Goal: Information Seeking & Learning: Learn about a topic

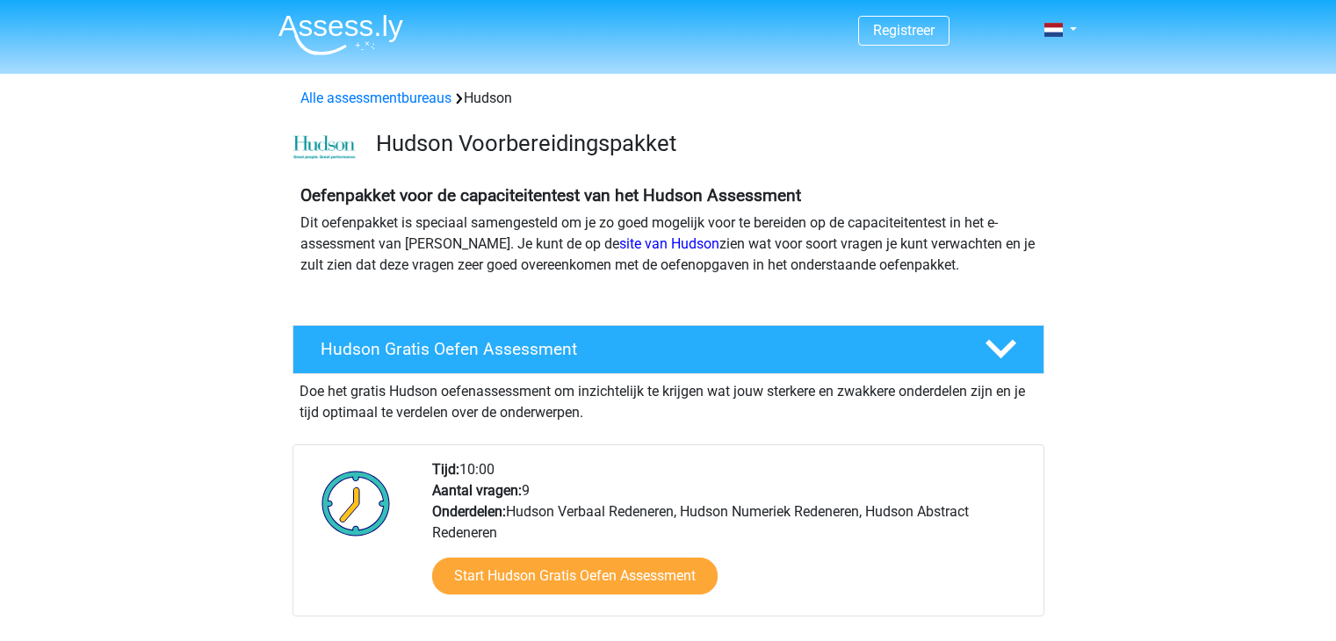
scroll to position [264, 0]
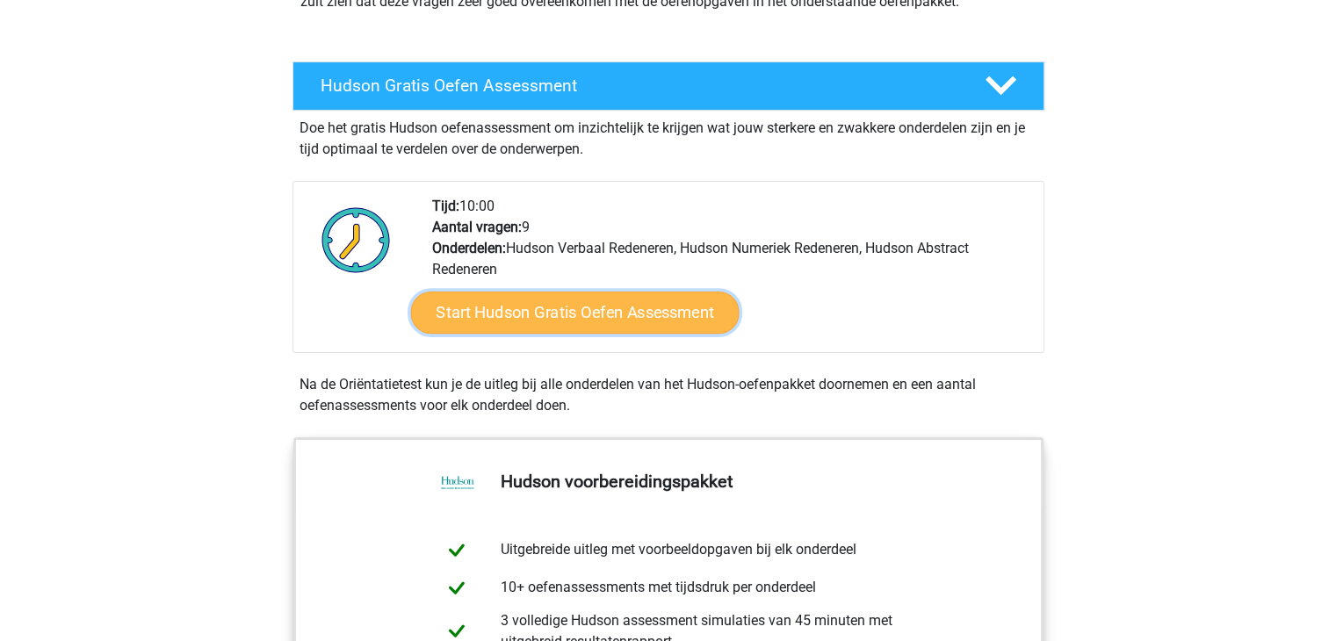
click at [601, 314] on link "Start Hudson Gratis Oefen Assessment" at bounding box center [574, 313] width 329 height 42
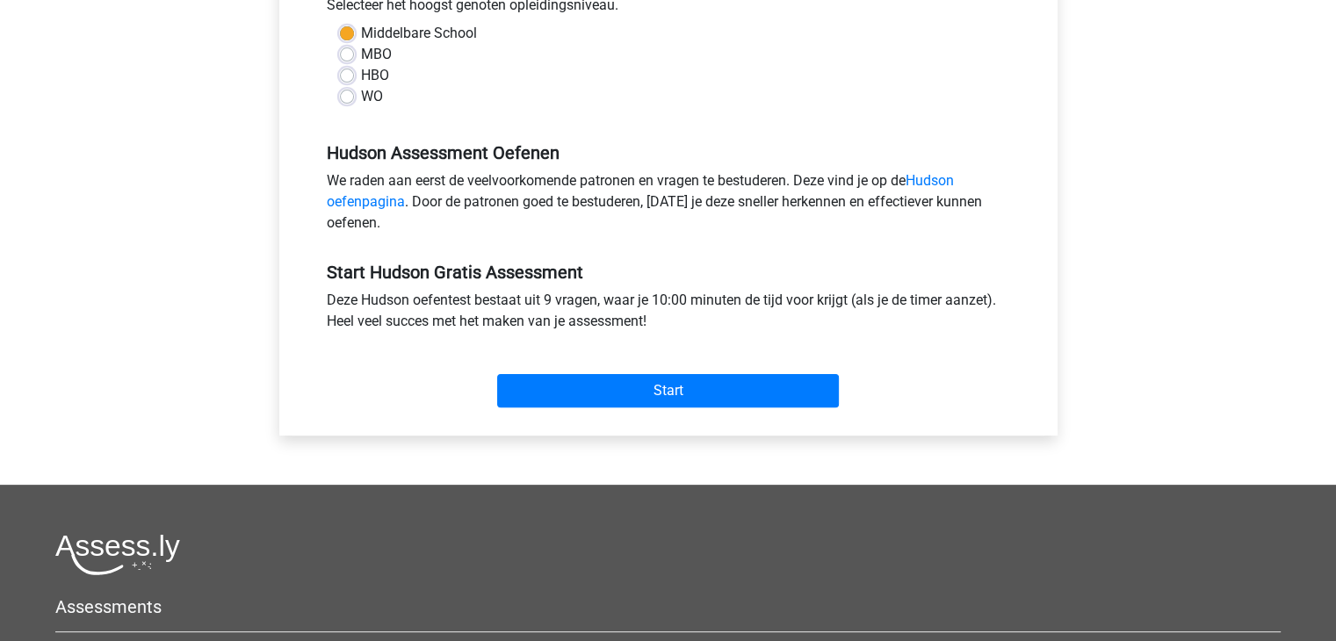
scroll to position [527, 0]
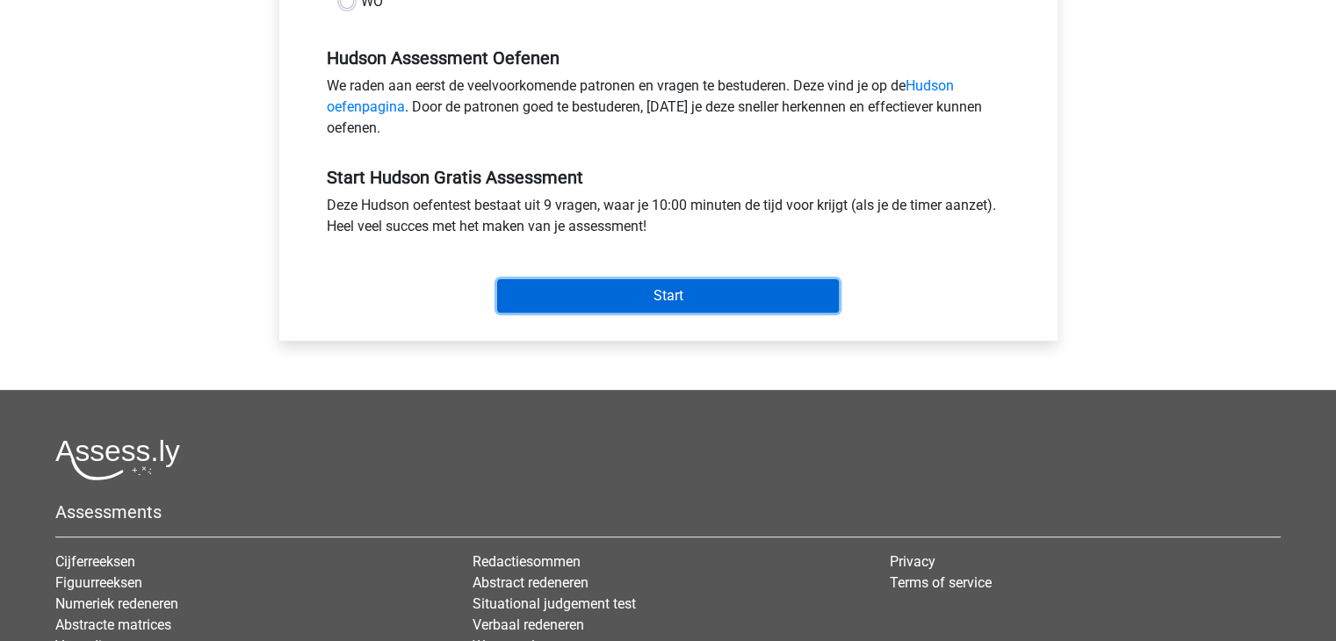
click at [637, 307] on input "Start" at bounding box center [668, 295] width 342 height 33
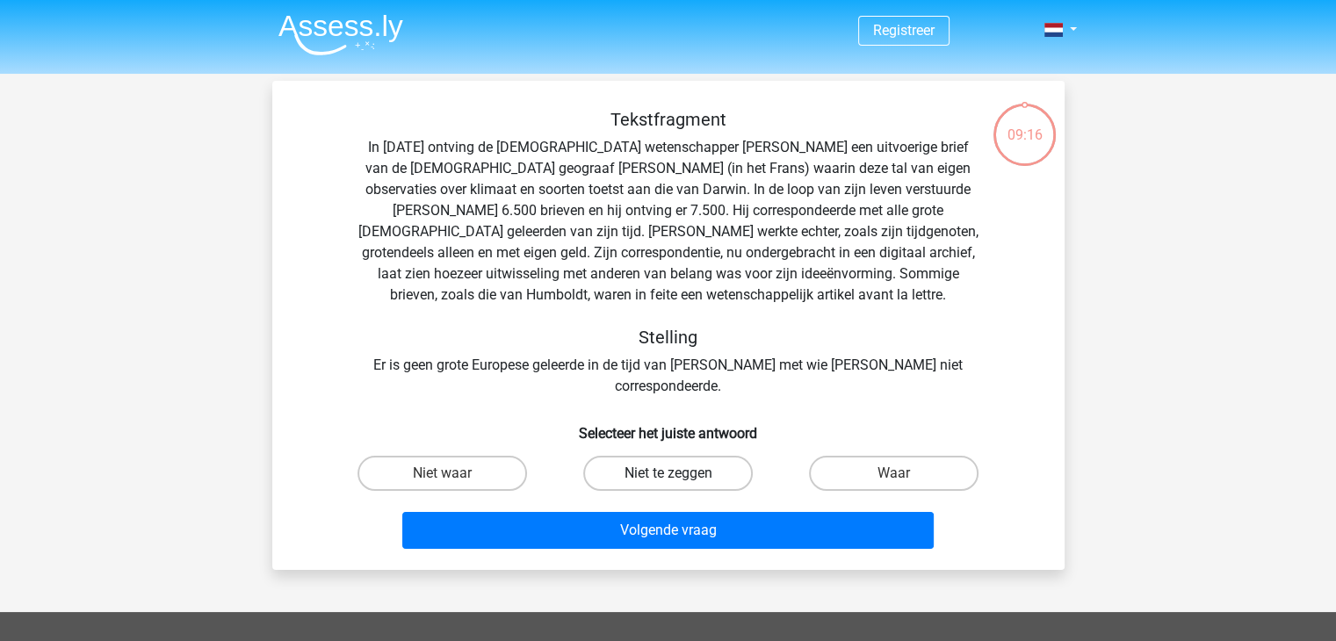
click at [663, 456] on label "Niet te zeggen" at bounding box center [668, 473] width 170 height 35
click at [668, 473] on input "Niet te zeggen" at bounding box center [673, 478] width 11 height 11
radio input "true"
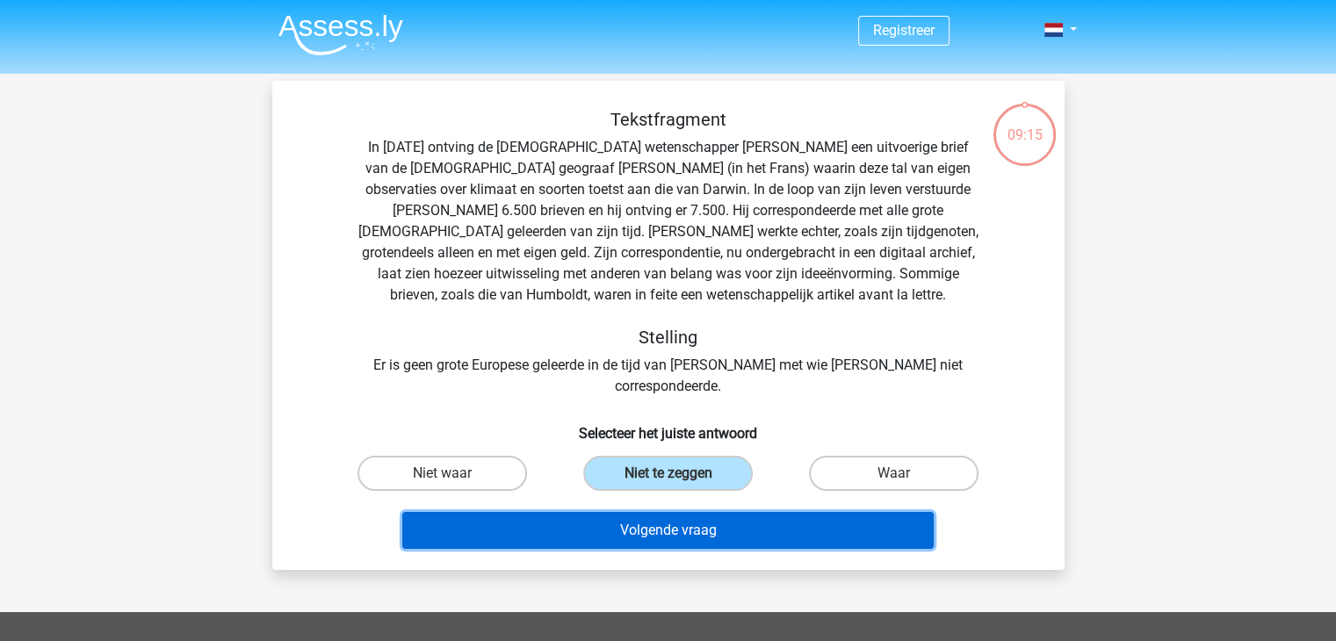
click at [671, 512] on button "Volgende vraag" at bounding box center [667, 530] width 531 height 37
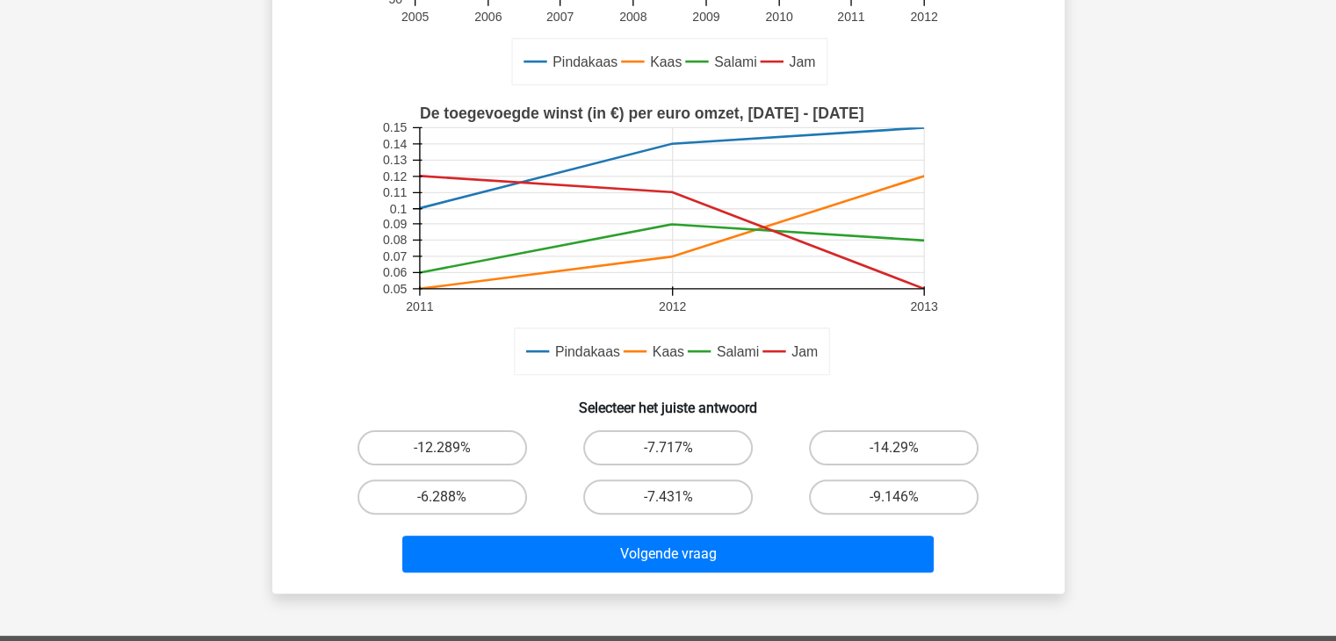
scroll to position [344, 0]
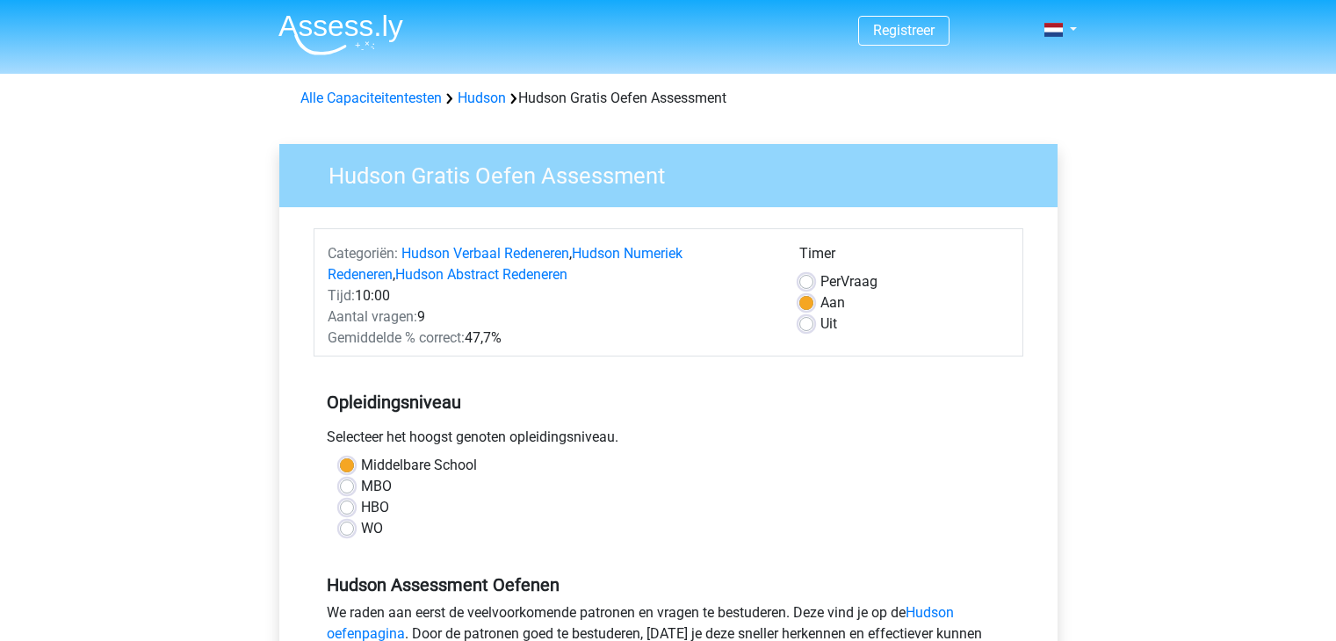
scroll to position [527, 0]
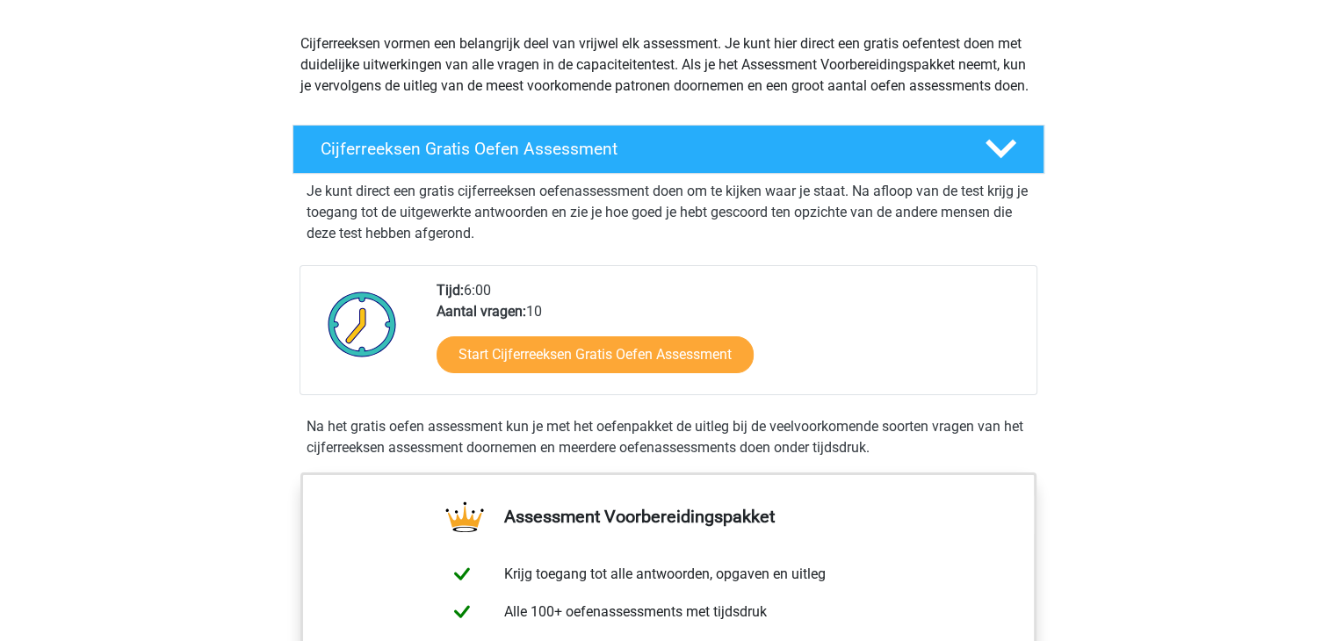
scroll to position [264, 0]
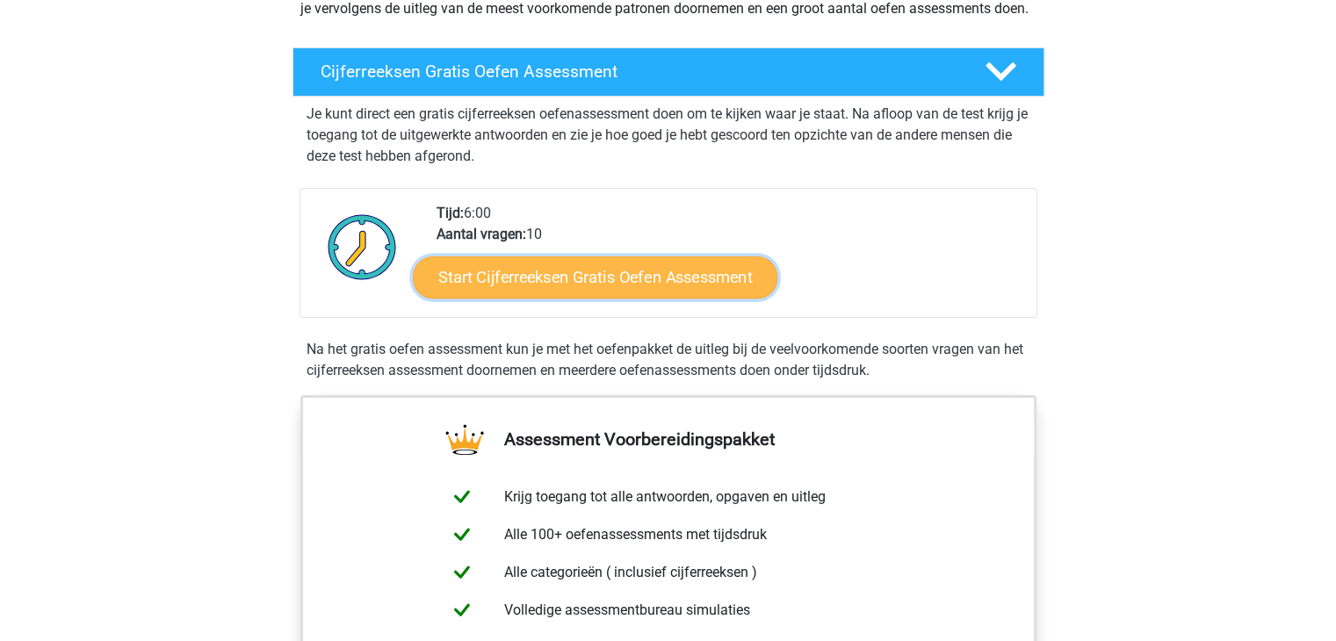
click at [516, 289] on link "Start Cijferreeksen Gratis Oefen Assessment" at bounding box center [595, 277] width 365 height 42
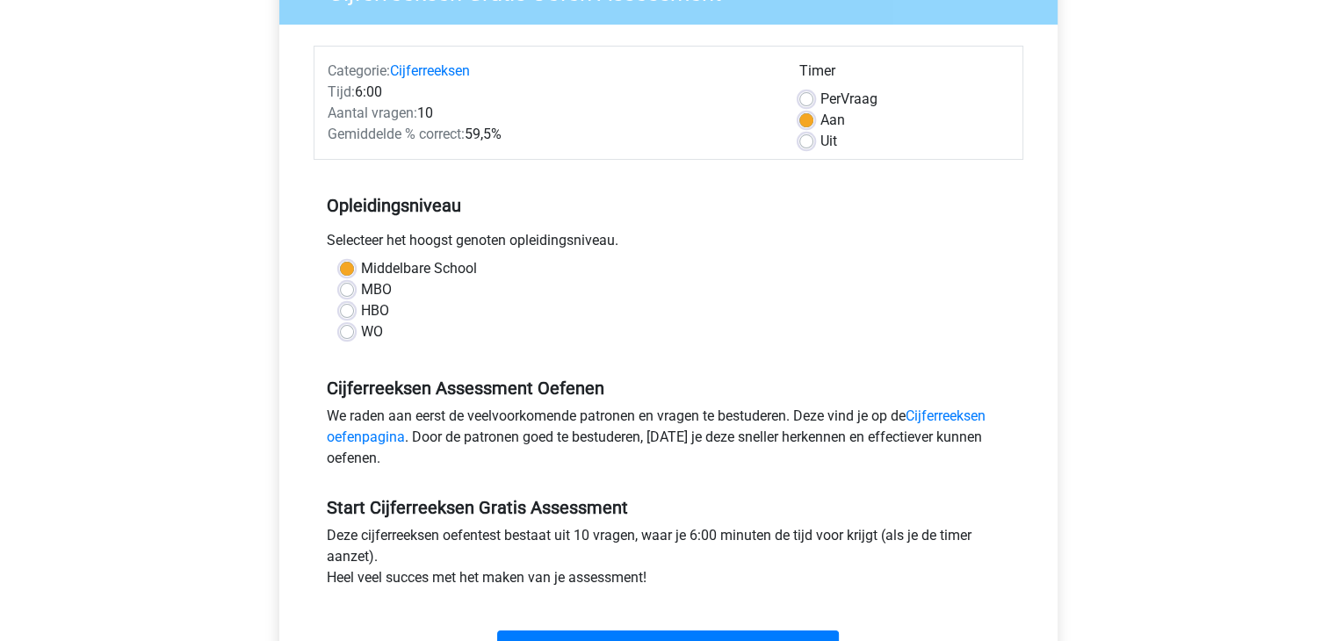
scroll to position [264, 0]
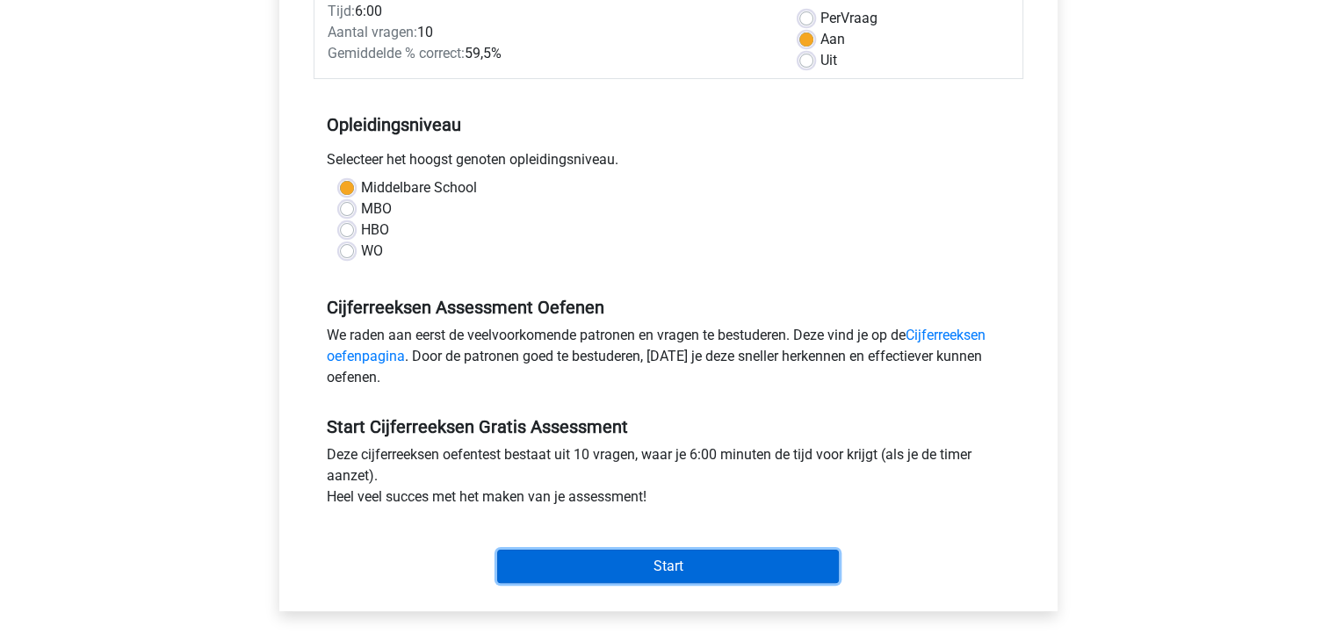
click at [669, 561] on input "Start" at bounding box center [668, 566] width 342 height 33
